Goal: Task Accomplishment & Management: Use online tool/utility

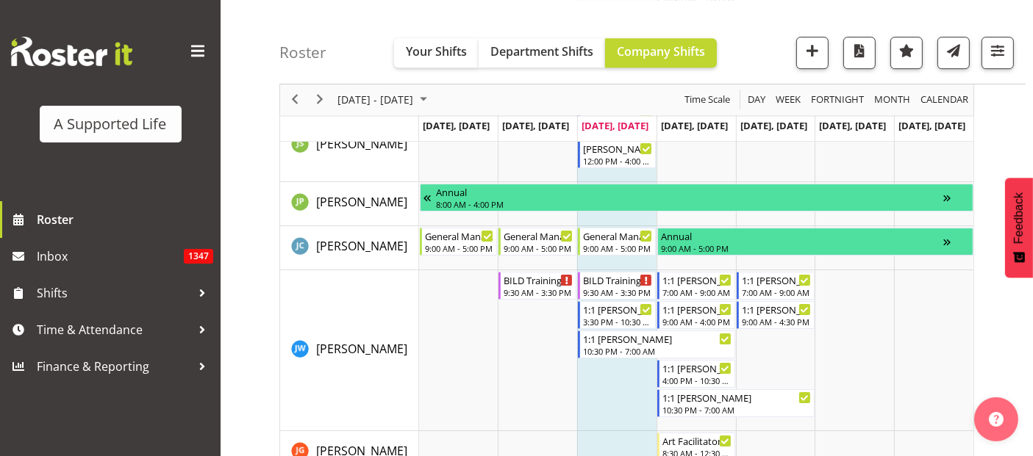
scroll to position [4736, 0]
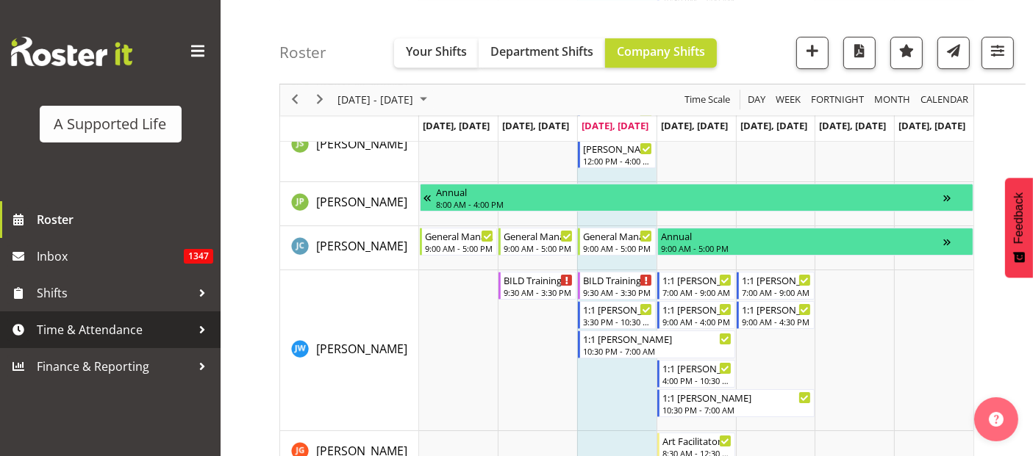
click at [73, 324] on span "Time & Attendance" at bounding box center [114, 330] width 154 height 22
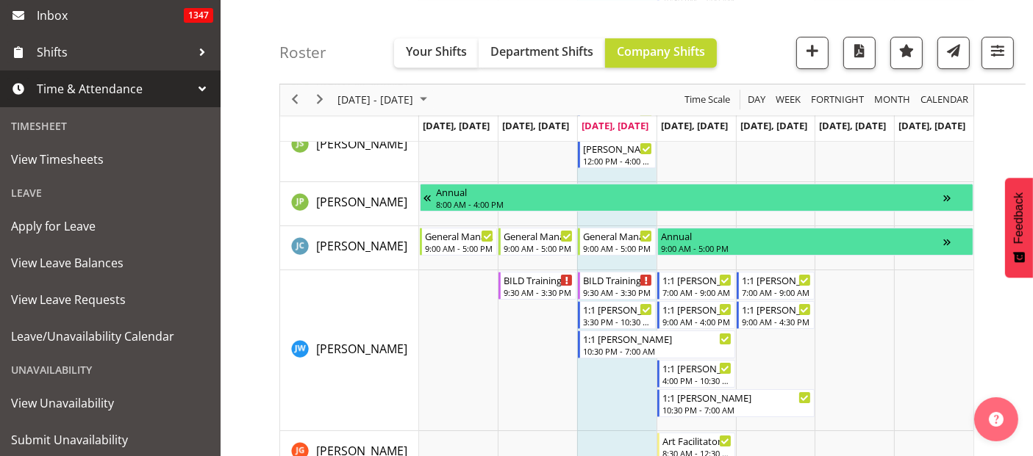
scroll to position [245, 0]
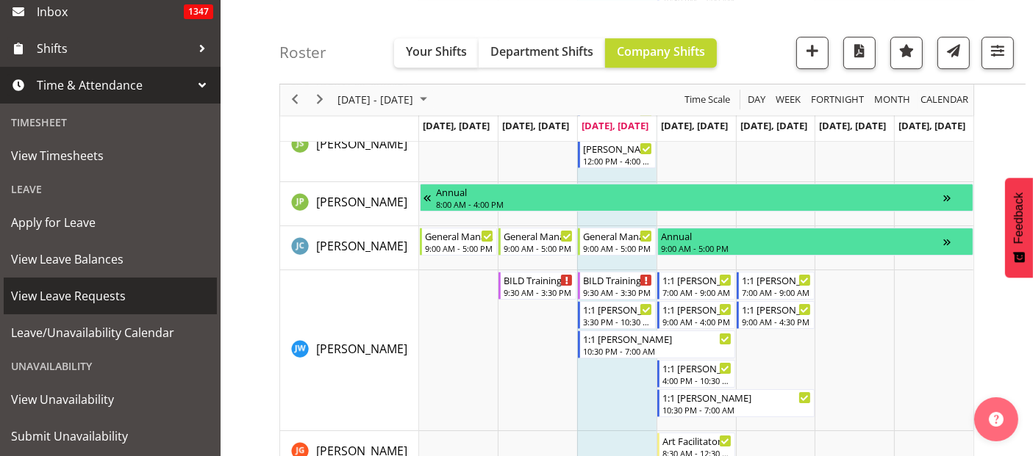
click at [101, 301] on span "View Leave Requests" at bounding box center [110, 296] width 198 height 22
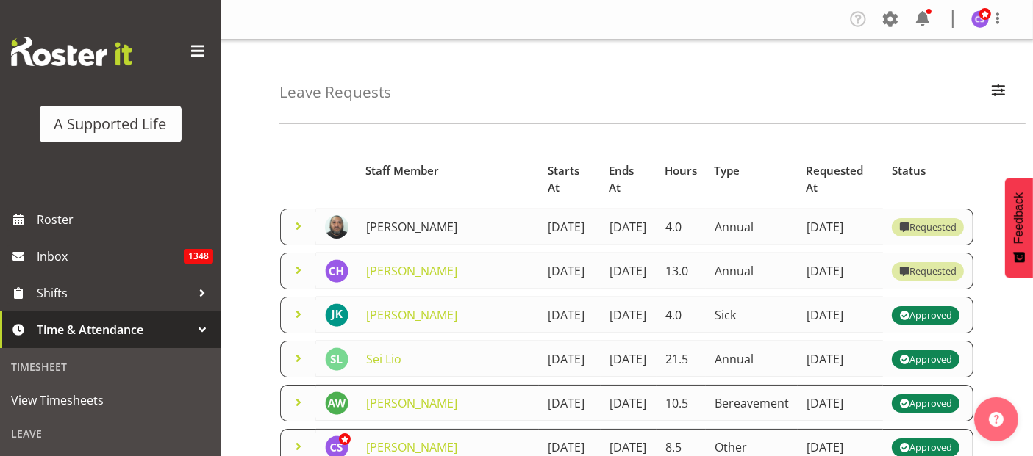
click at [391, 223] on link "[PERSON_NAME]" at bounding box center [411, 227] width 91 height 16
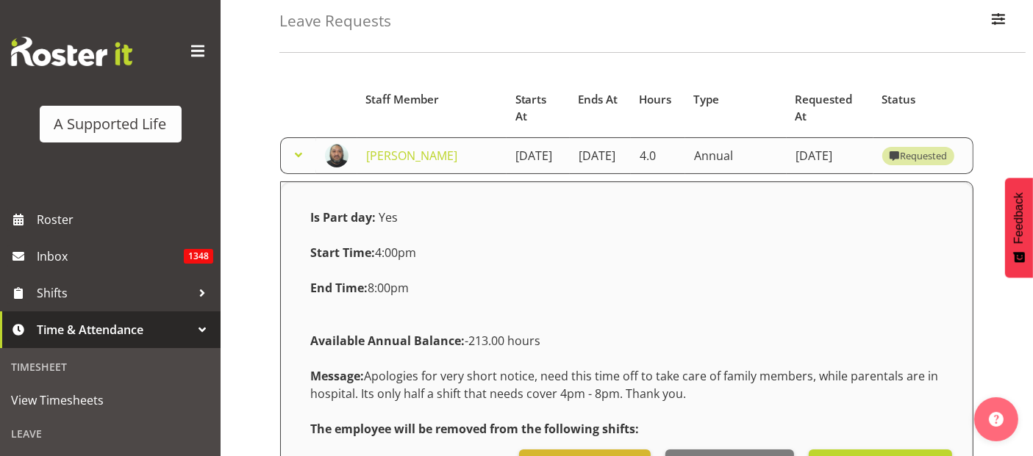
scroll to position [163, 0]
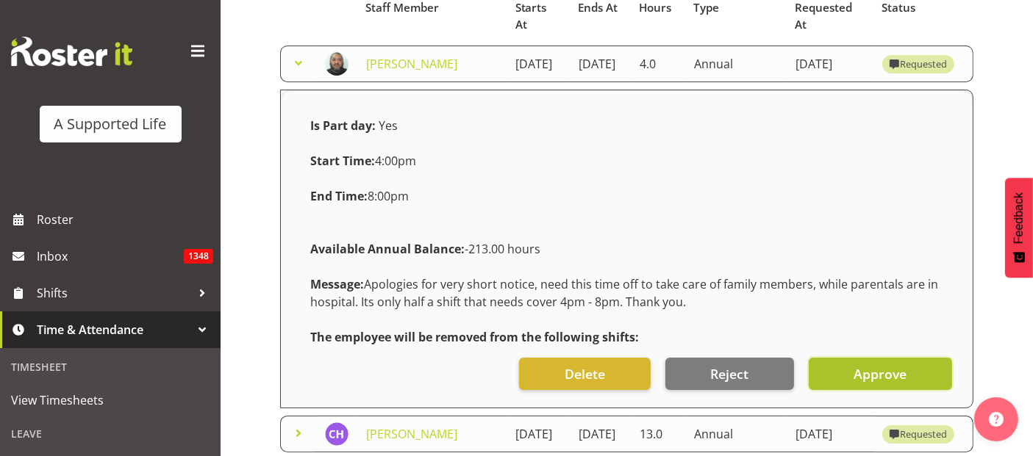
click at [886, 384] on span "Approve" at bounding box center [879, 374] width 53 height 19
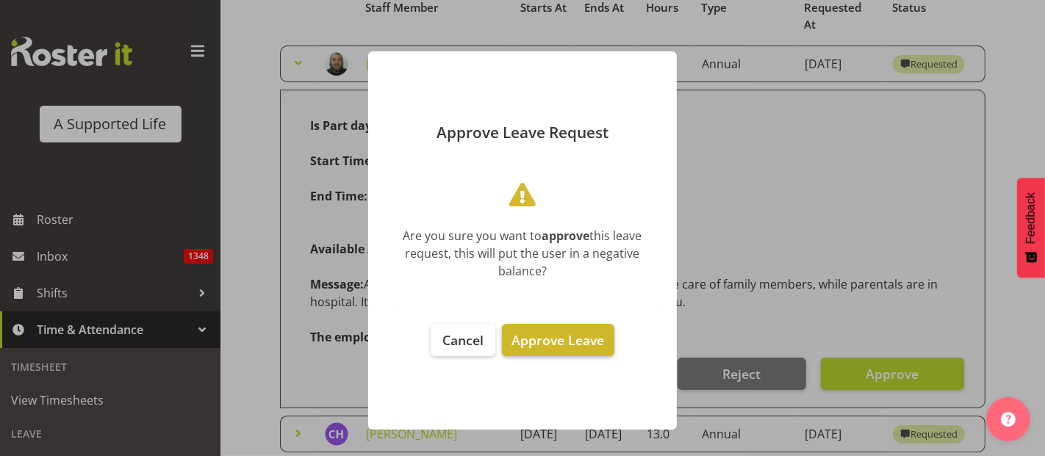
click at [542, 337] on span "Approve Leave" at bounding box center [558, 340] width 93 height 18
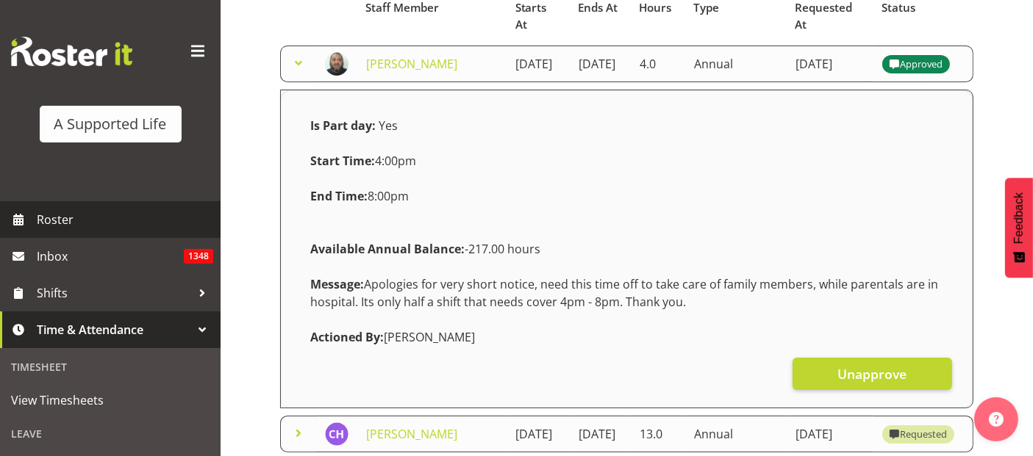
click at [78, 222] on span "Roster" at bounding box center [125, 220] width 176 height 22
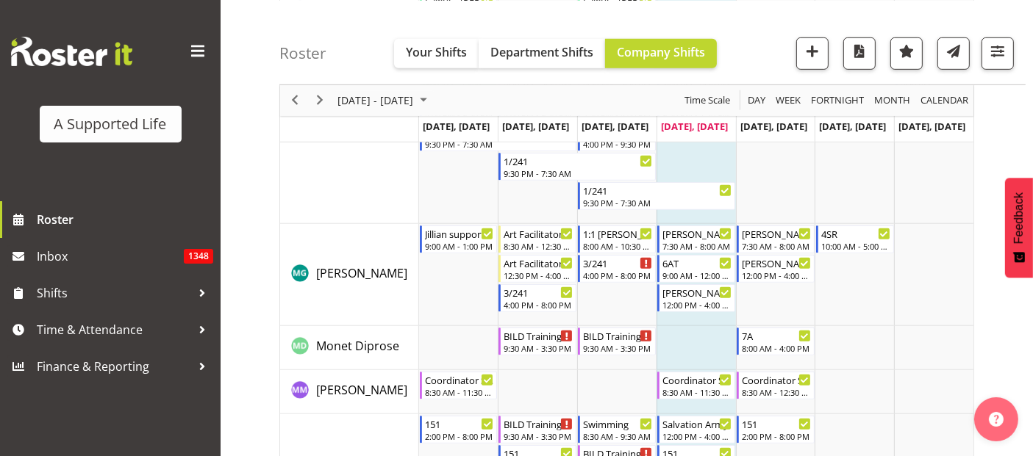
scroll to position [6451, 0]
